Goal: Task Accomplishment & Management: Use online tool/utility

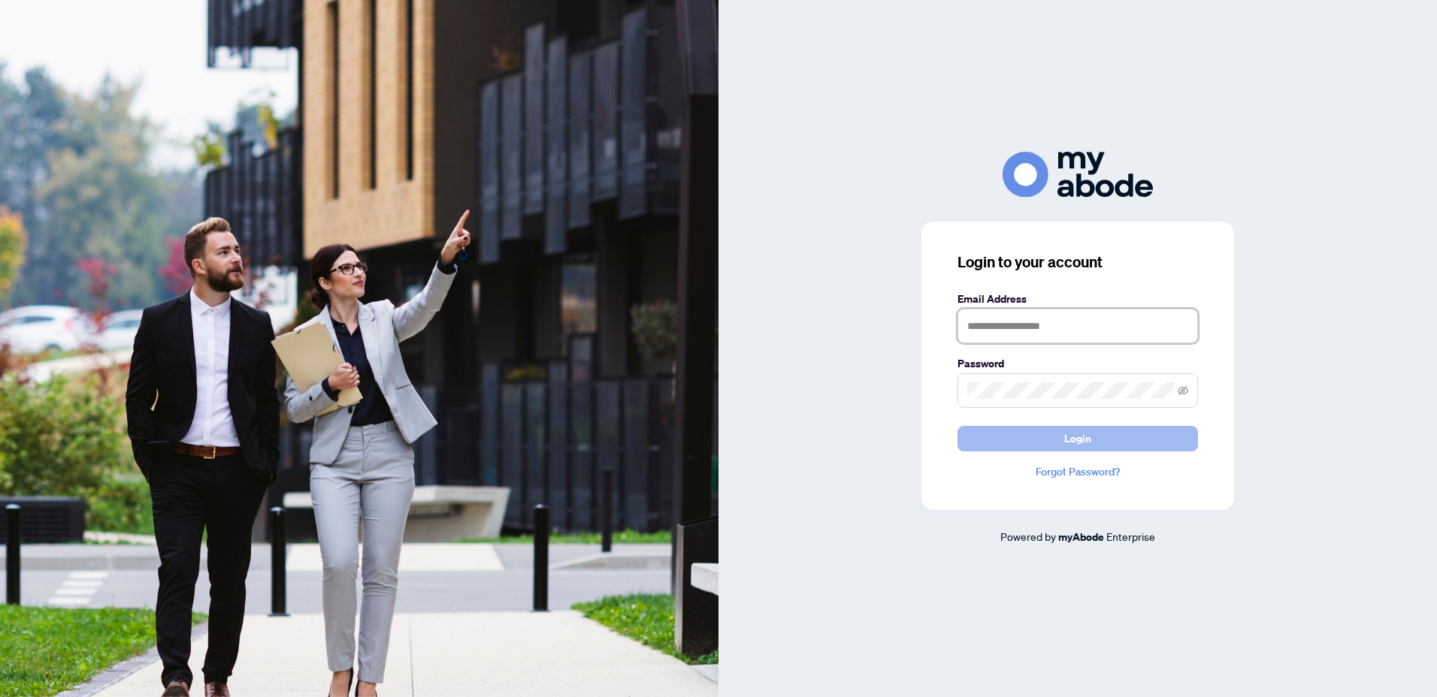
type input "**********"
click at [1078, 444] on span "Login" at bounding box center [1077, 439] width 27 height 24
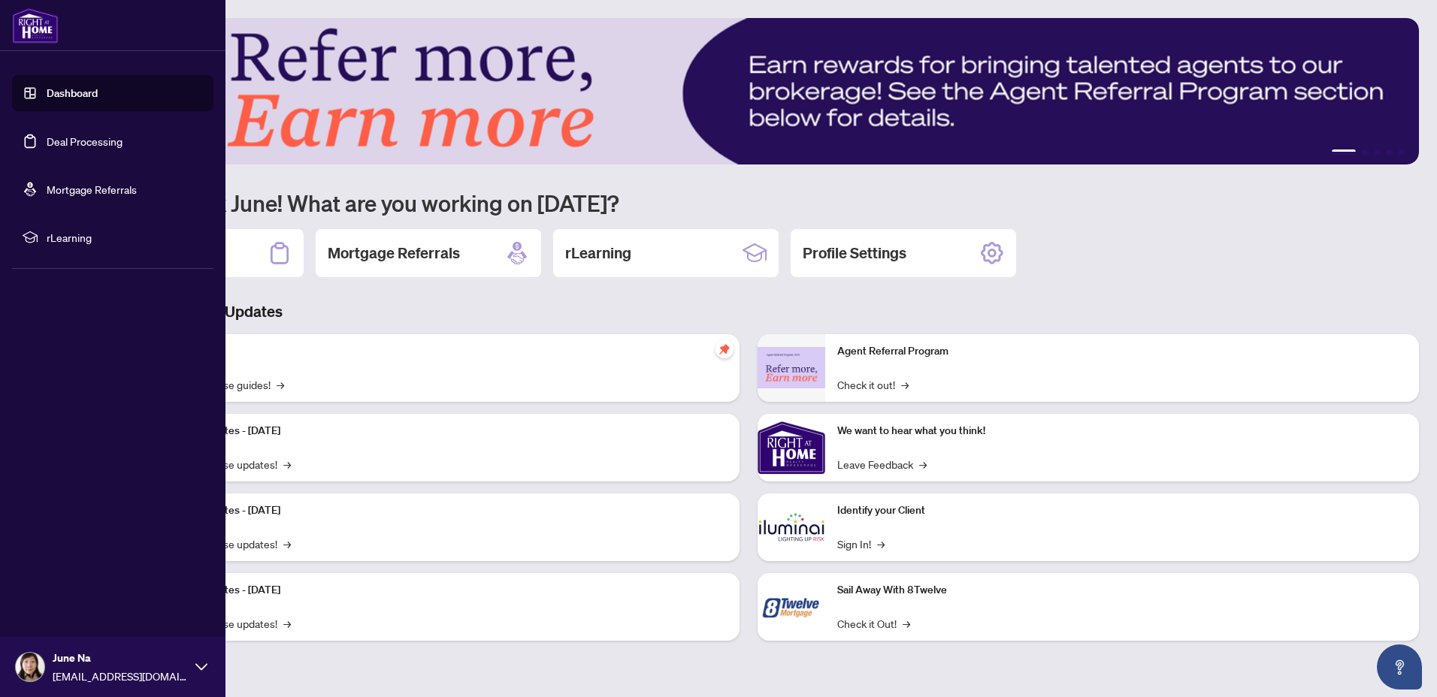
click at [103, 146] on link "Deal Processing" at bounding box center [85, 142] width 76 height 14
